Goal: Check status

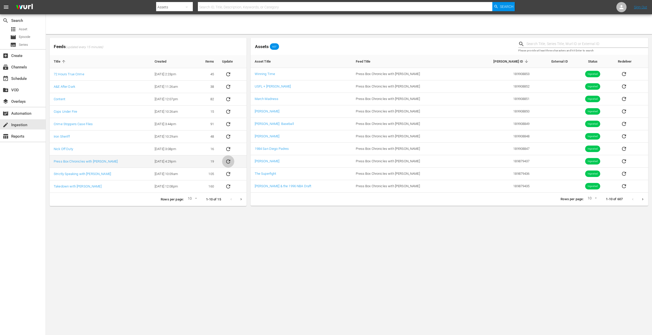
click at [230, 163] on icon "sticky table" at bounding box center [228, 162] width 4 height 4
click at [167, 161] on td "[DATE] 4:29pm" at bounding box center [173, 162] width 44 height 12
